Goal: Task Accomplishment & Management: Use online tool/utility

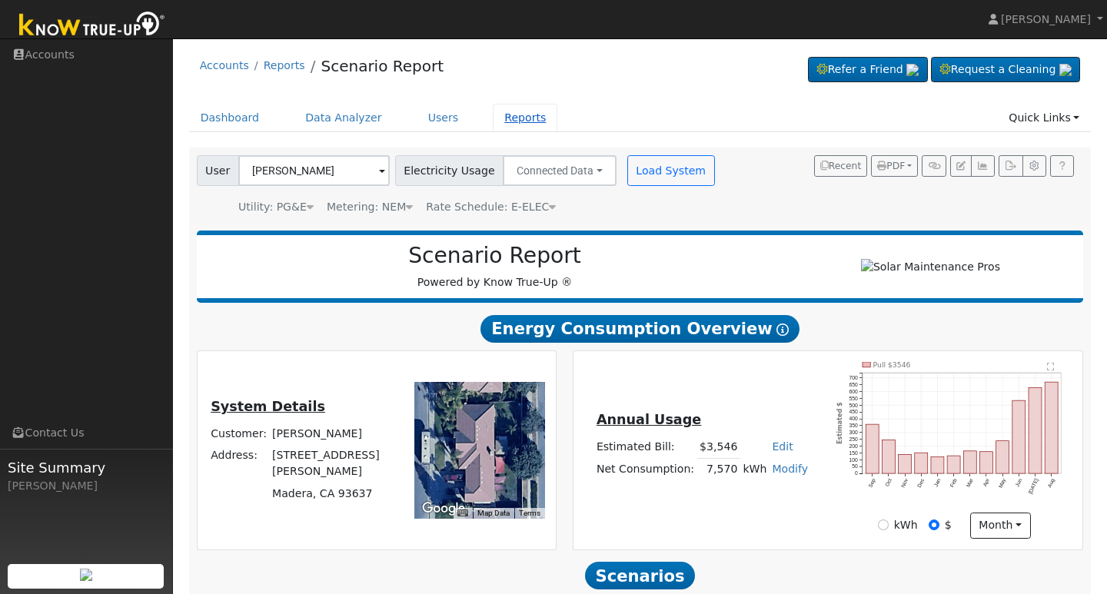
click at [520, 120] on link "Reports" at bounding box center [525, 118] width 65 height 28
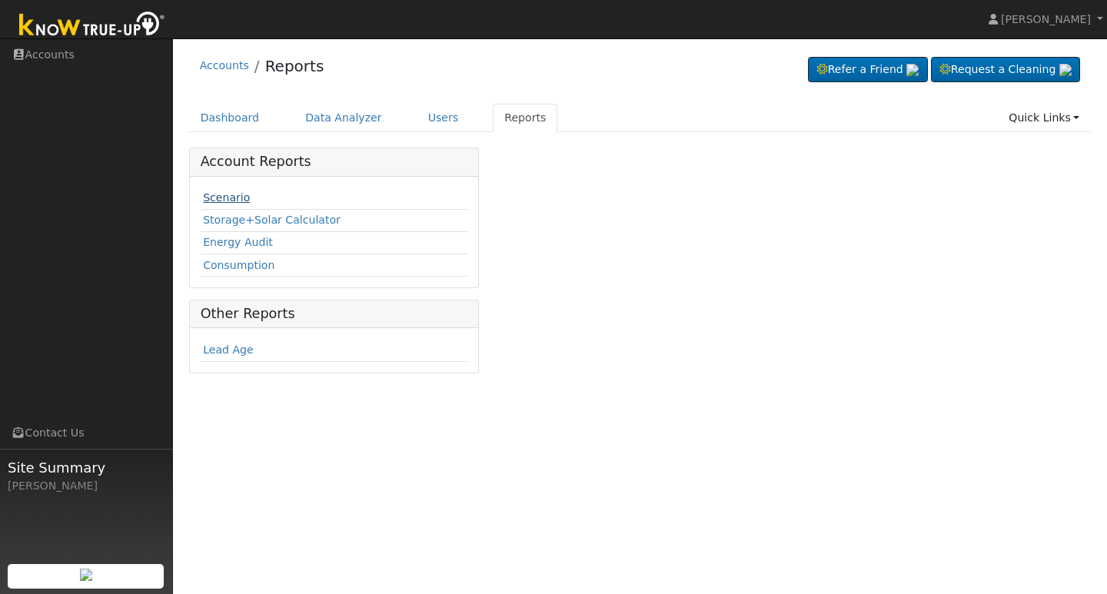
click at [226, 197] on link "Scenario" at bounding box center [226, 197] width 47 height 12
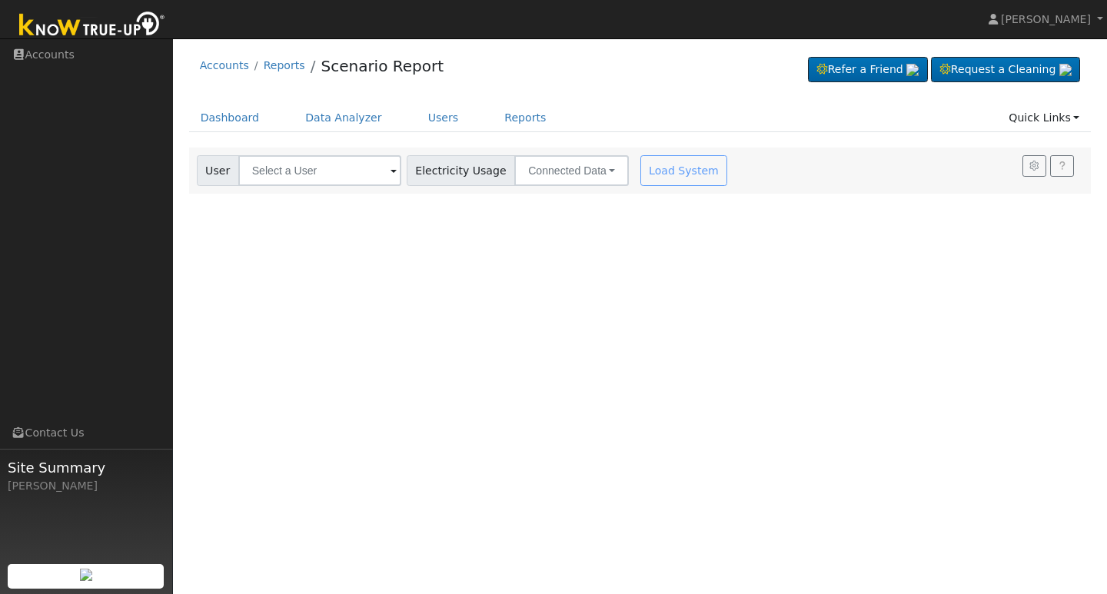
click at [391, 171] on span at bounding box center [394, 172] width 6 height 18
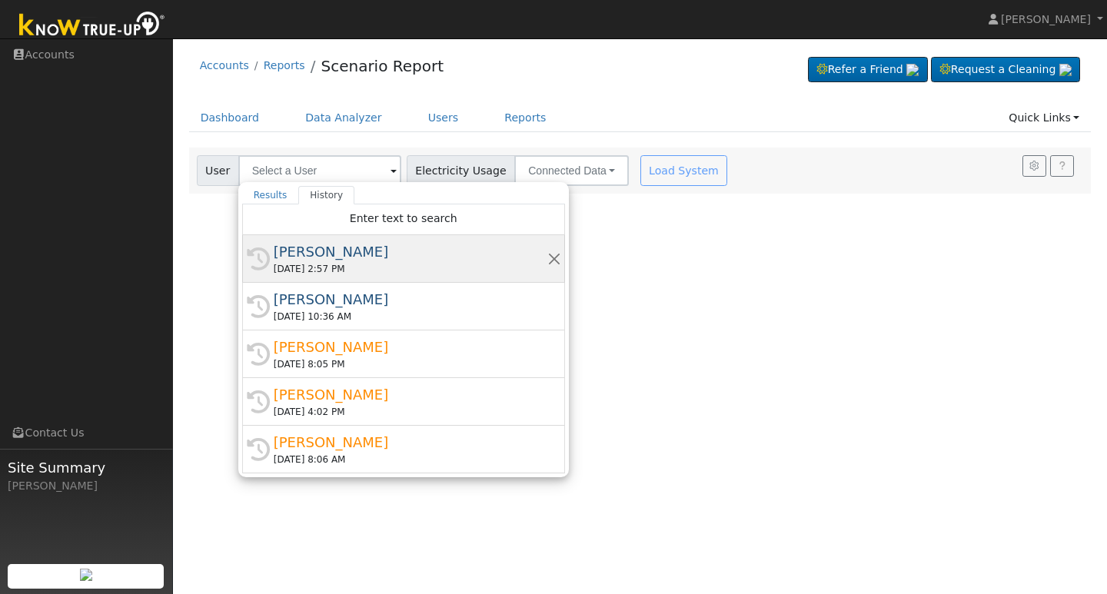
click at [339, 252] on div "[PERSON_NAME]" at bounding box center [411, 251] width 274 height 21
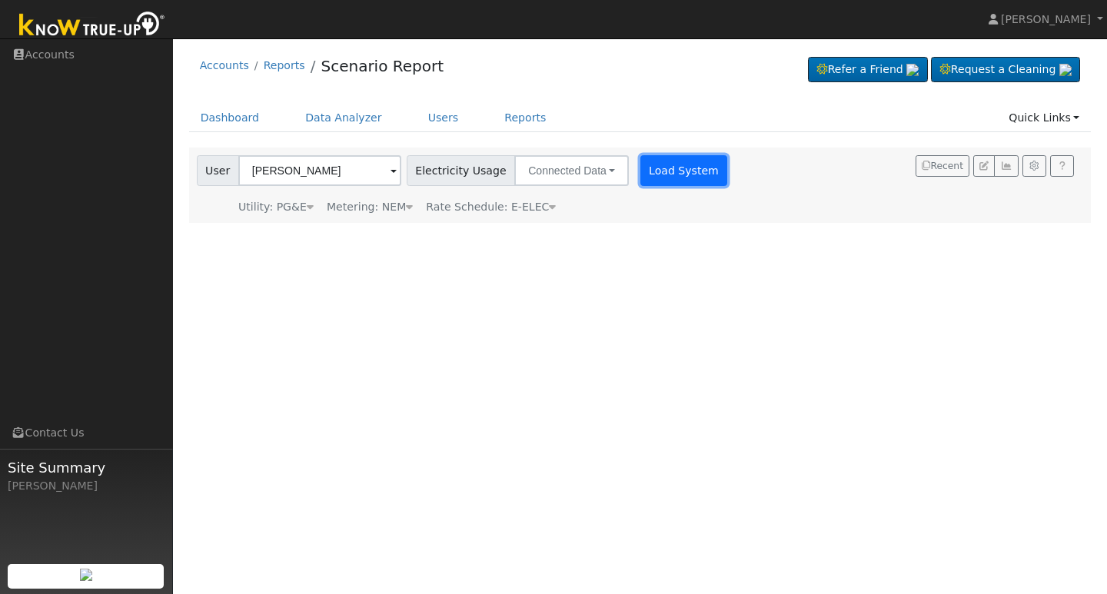
click at [659, 170] on button "Load System" at bounding box center [685, 170] width 88 height 31
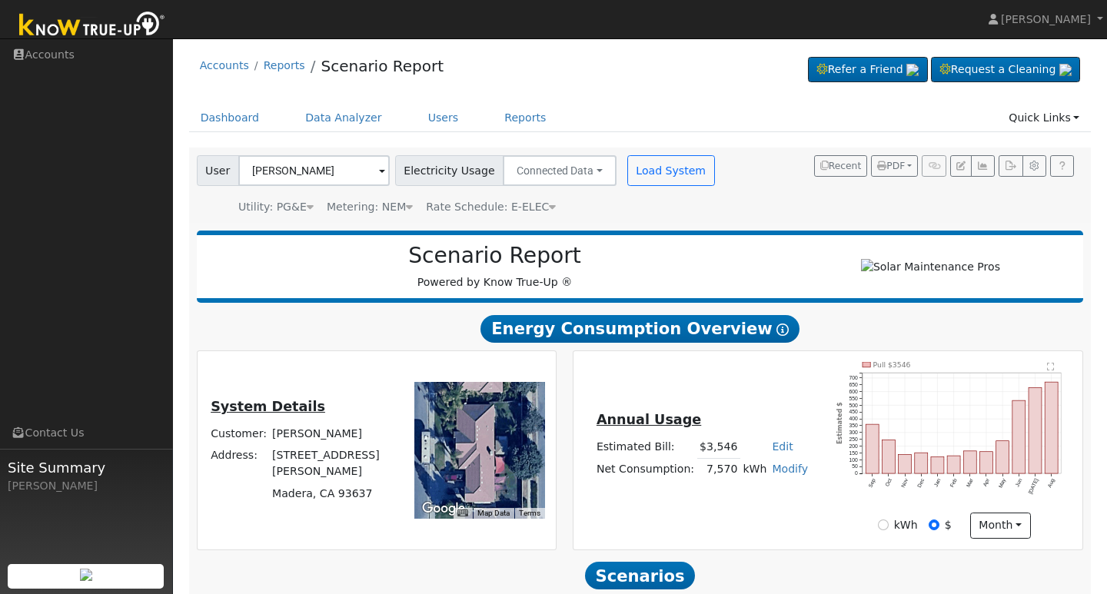
click at [379, 171] on span at bounding box center [382, 172] width 6 height 18
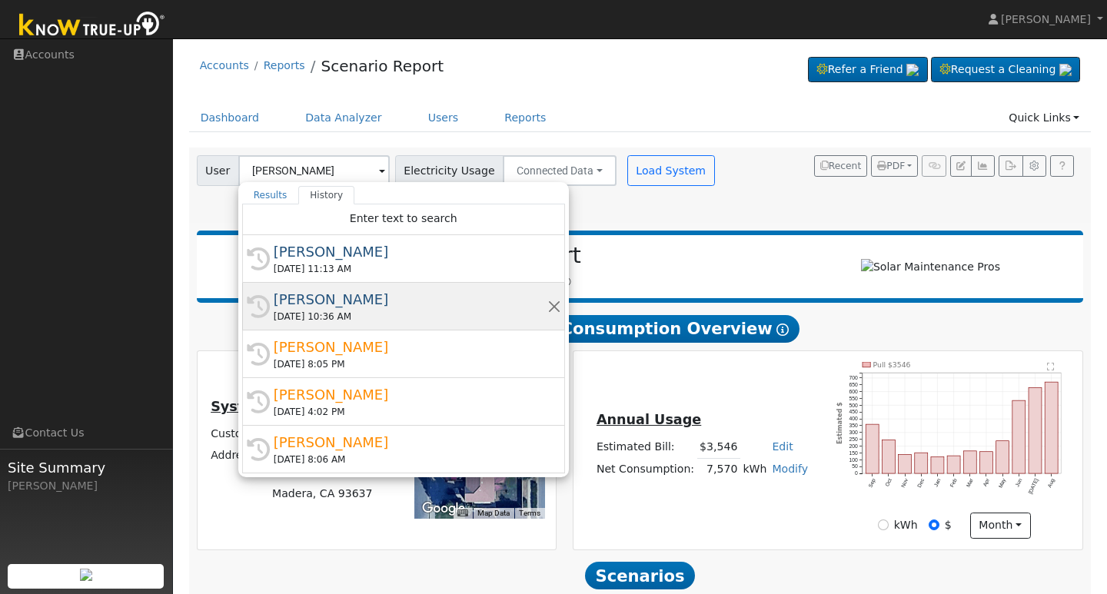
click at [315, 301] on div "Mike Navarro" at bounding box center [411, 299] width 274 height 21
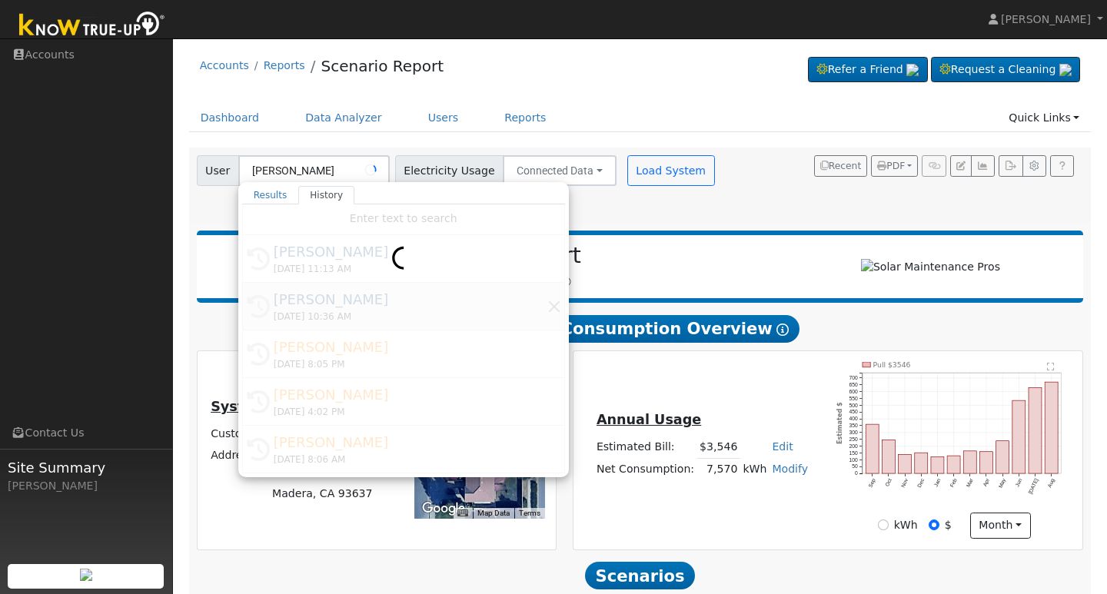
type input "Mike Navarro"
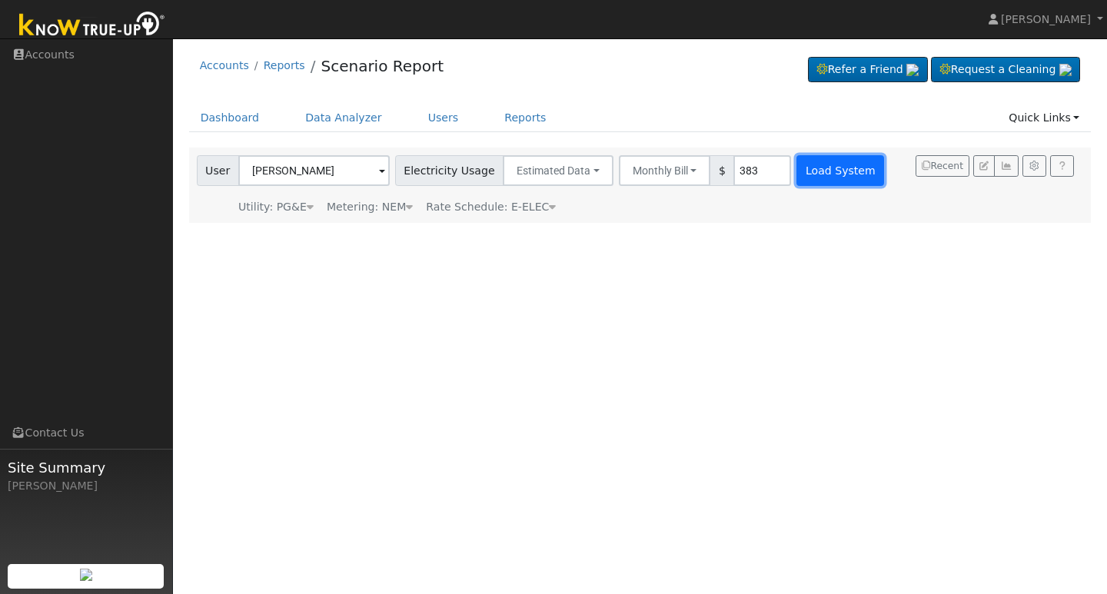
click at [824, 167] on button "Load System" at bounding box center [841, 170] width 88 height 31
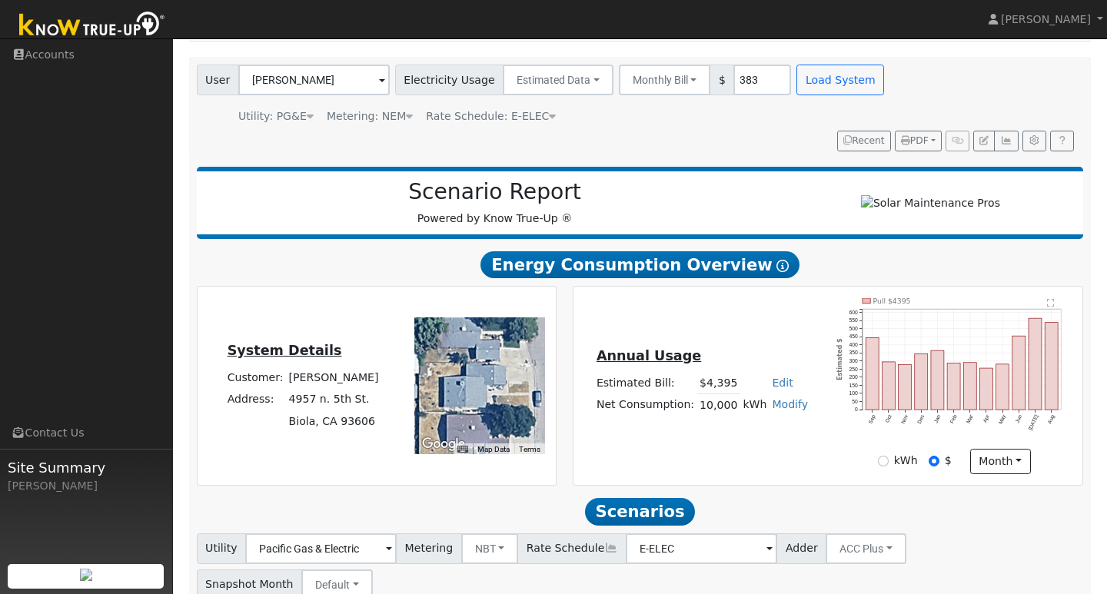
scroll to position [92, 0]
